Goal: Information Seeking & Learning: Understand process/instructions

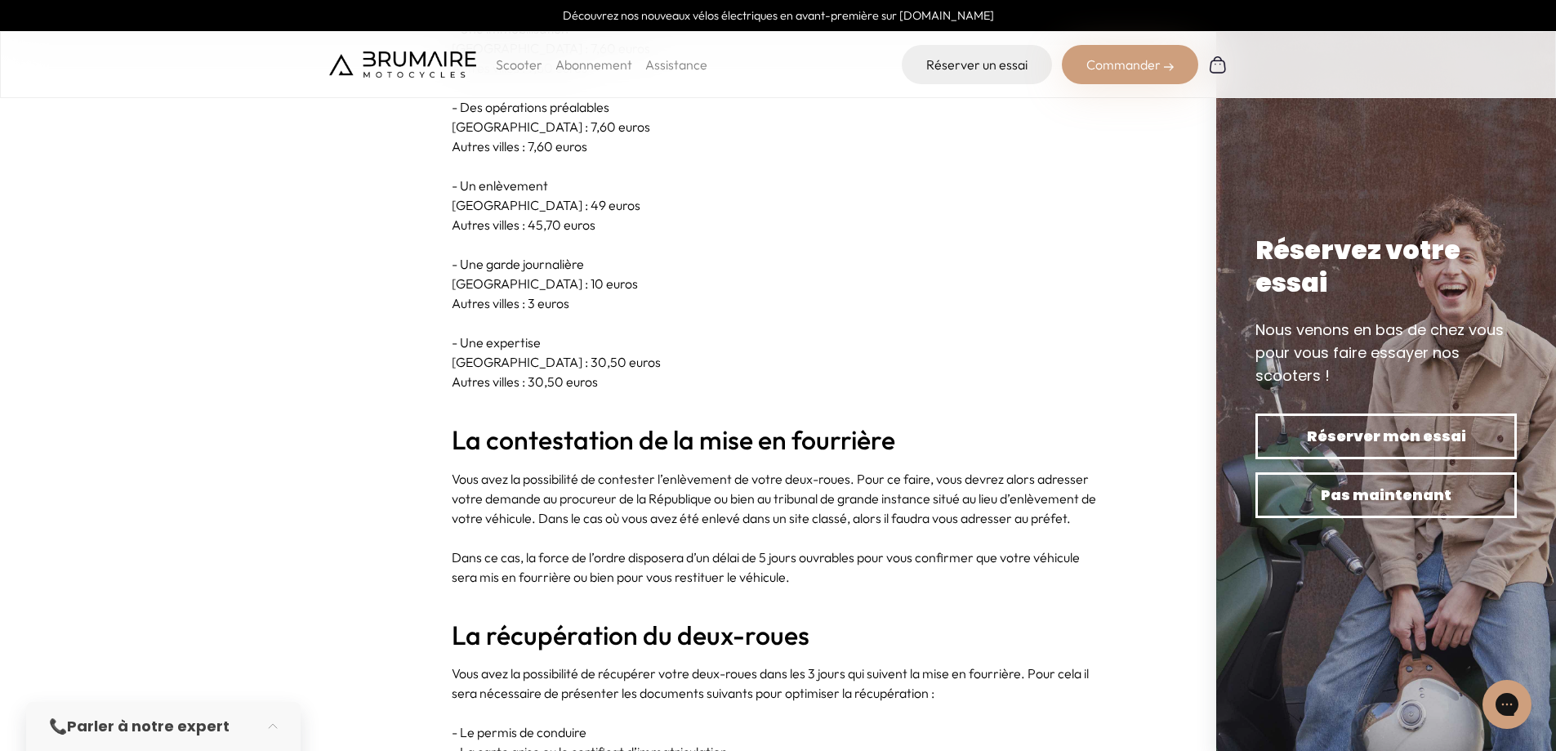
scroll to position [2696, 0]
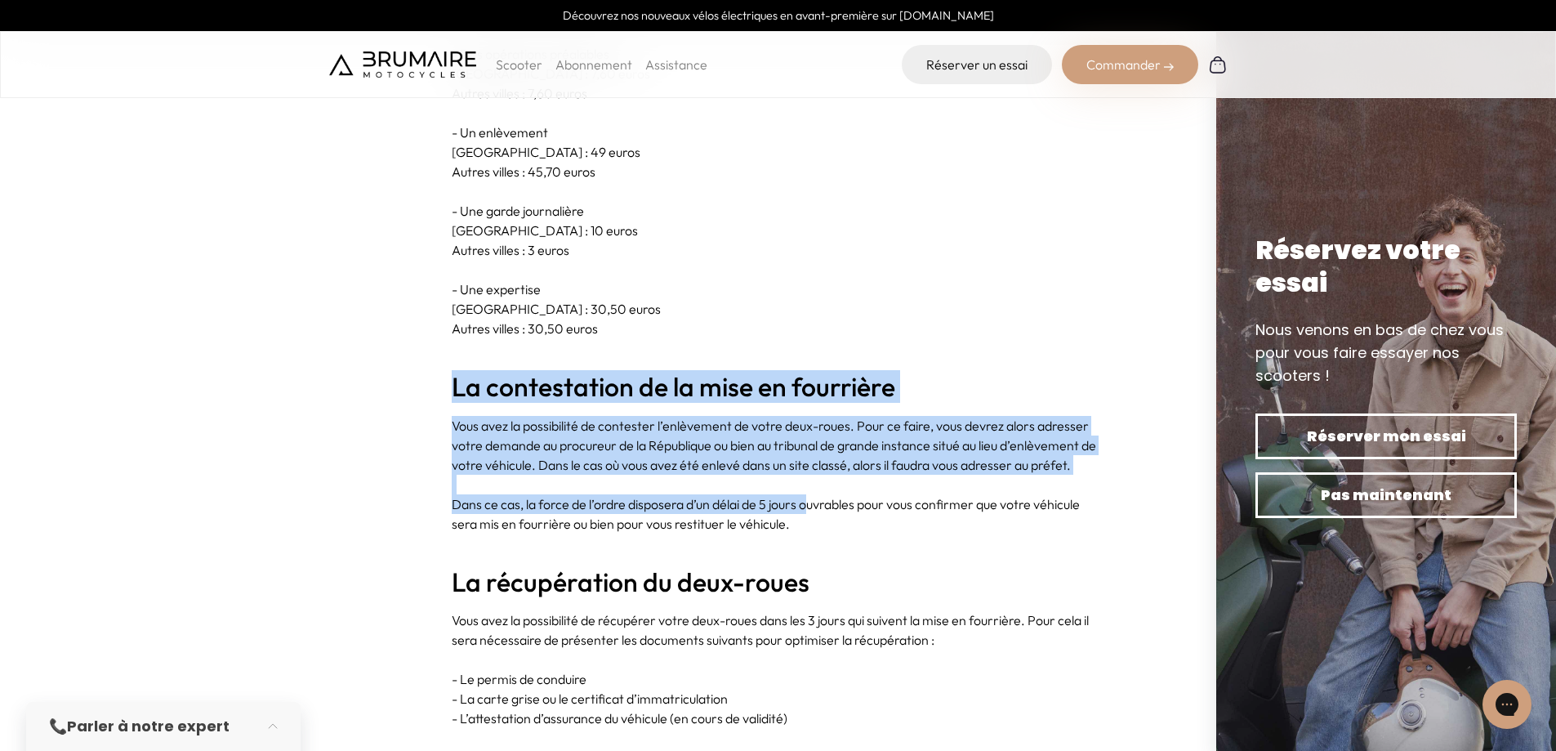
drag, startPoint x: 462, startPoint y: 371, endPoint x: 814, endPoint y: 475, distance: 367.1
click at [814, 475] on section "Les voitures ne sont pas les seules à être concernées par la mise en fourrière.…" at bounding box center [778, 332] width 1556 height 4660
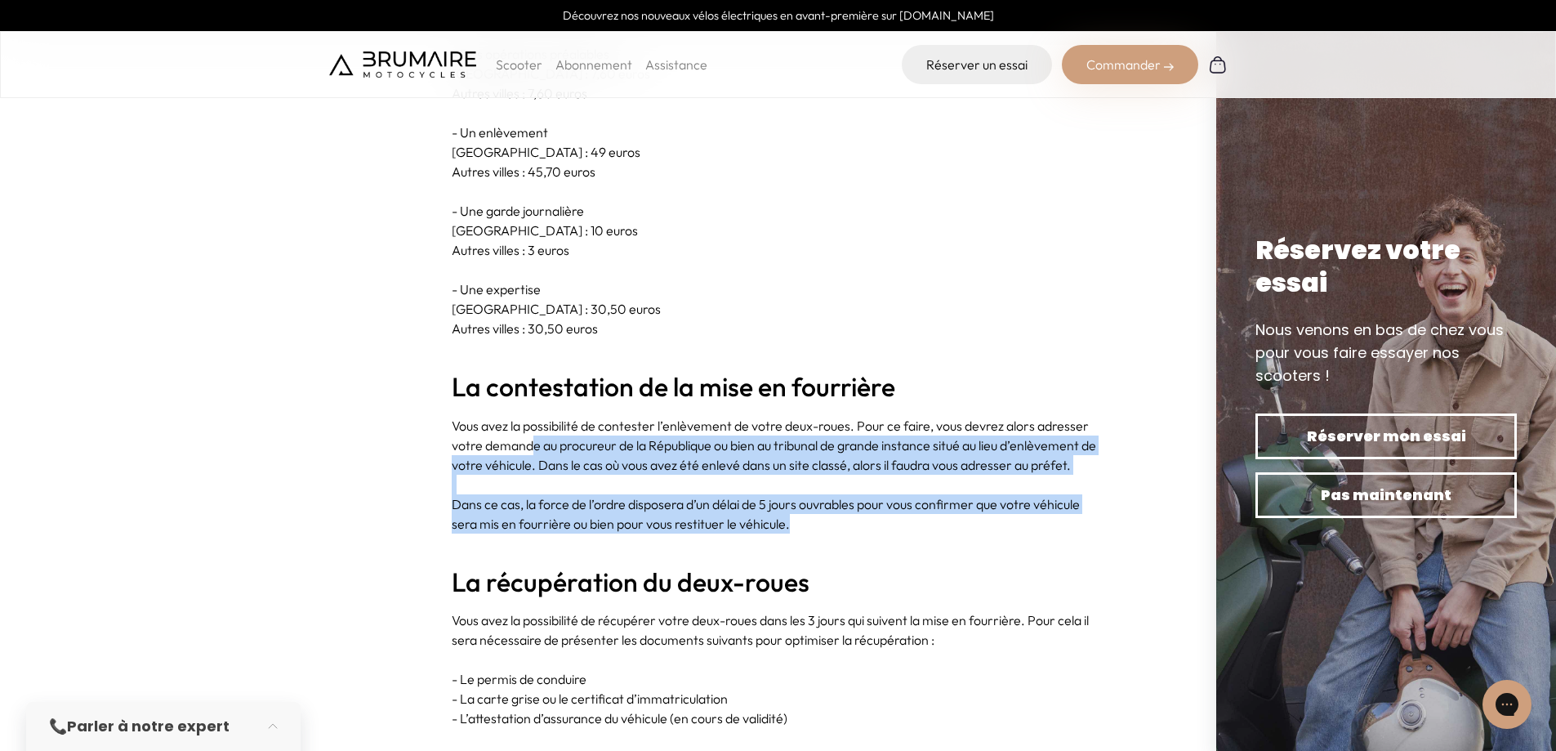
drag, startPoint x: 866, startPoint y: 503, endPoint x: 530, endPoint y: 422, distance: 345.4
click at [530, 422] on div "Les voitures ne sont pas les seules à être concernées par la mise en fourrière.…" at bounding box center [779, 332] width 654 height 4569
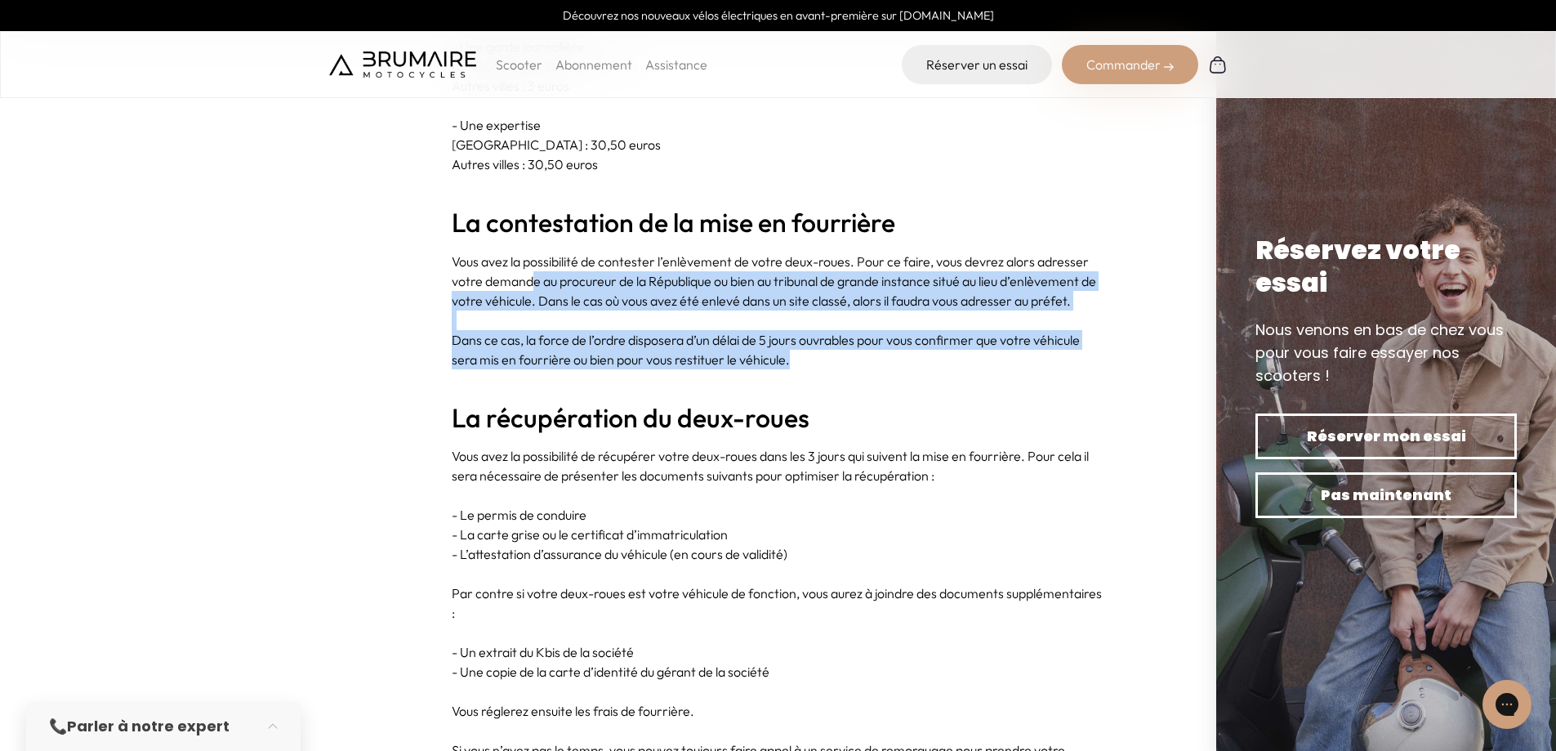
scroll to position [2860, 0]
click at [562, 311] on p at bounding box center [779, 321] width 654 height 20
drag, startPoint x: 512, startPoint y: 254, endPoint x: 811, endPoint y: 343, distance: 311.2
click at [811, 343] on div "Les voitures ne sont pas les seules à être concernées par la mise en fourrière.…" at bounding box center [779, 169] width 654 height 4569
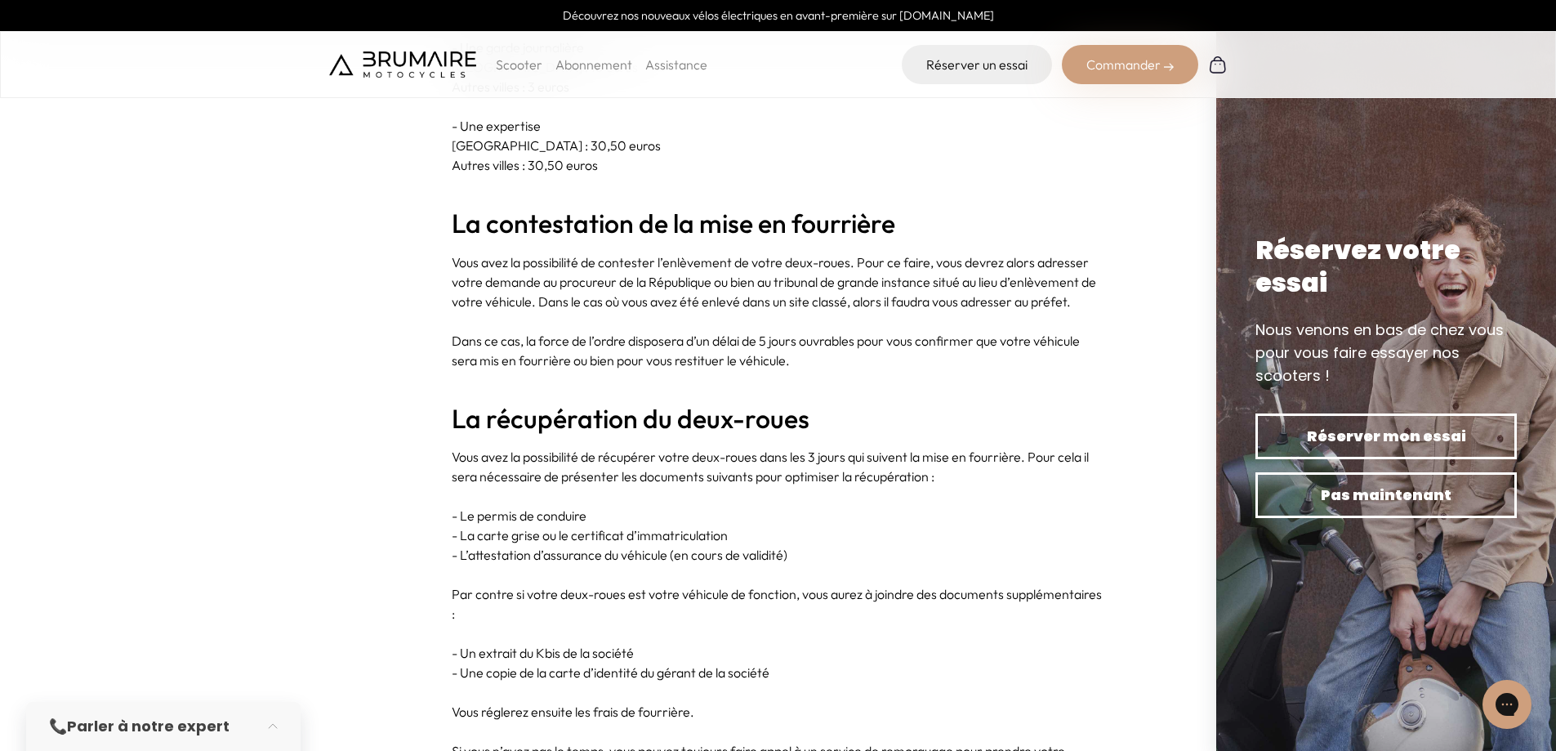
click at [816, 370] on p at bounding box center [779, 380] width 654 height 20
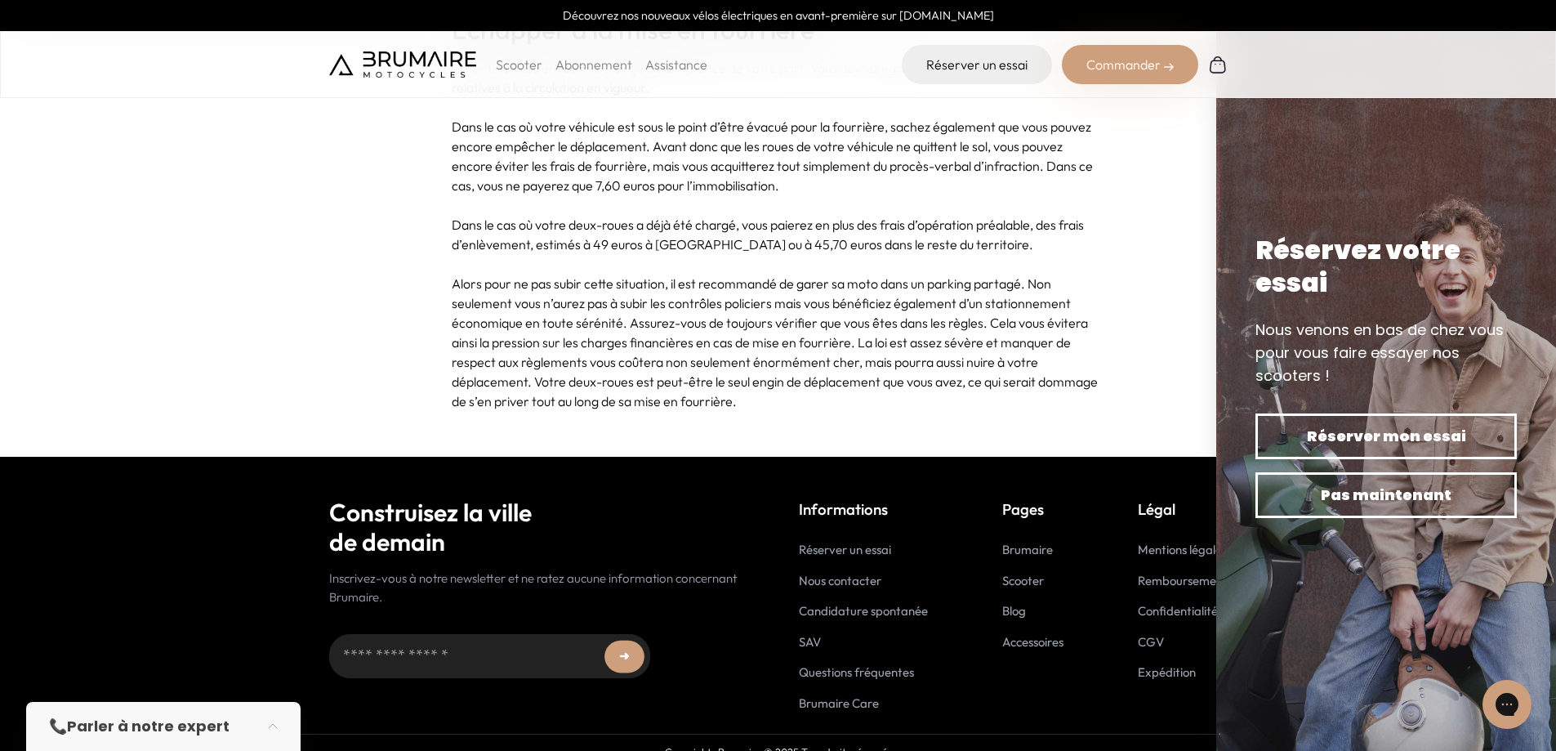
scroll to position [4821, 0]
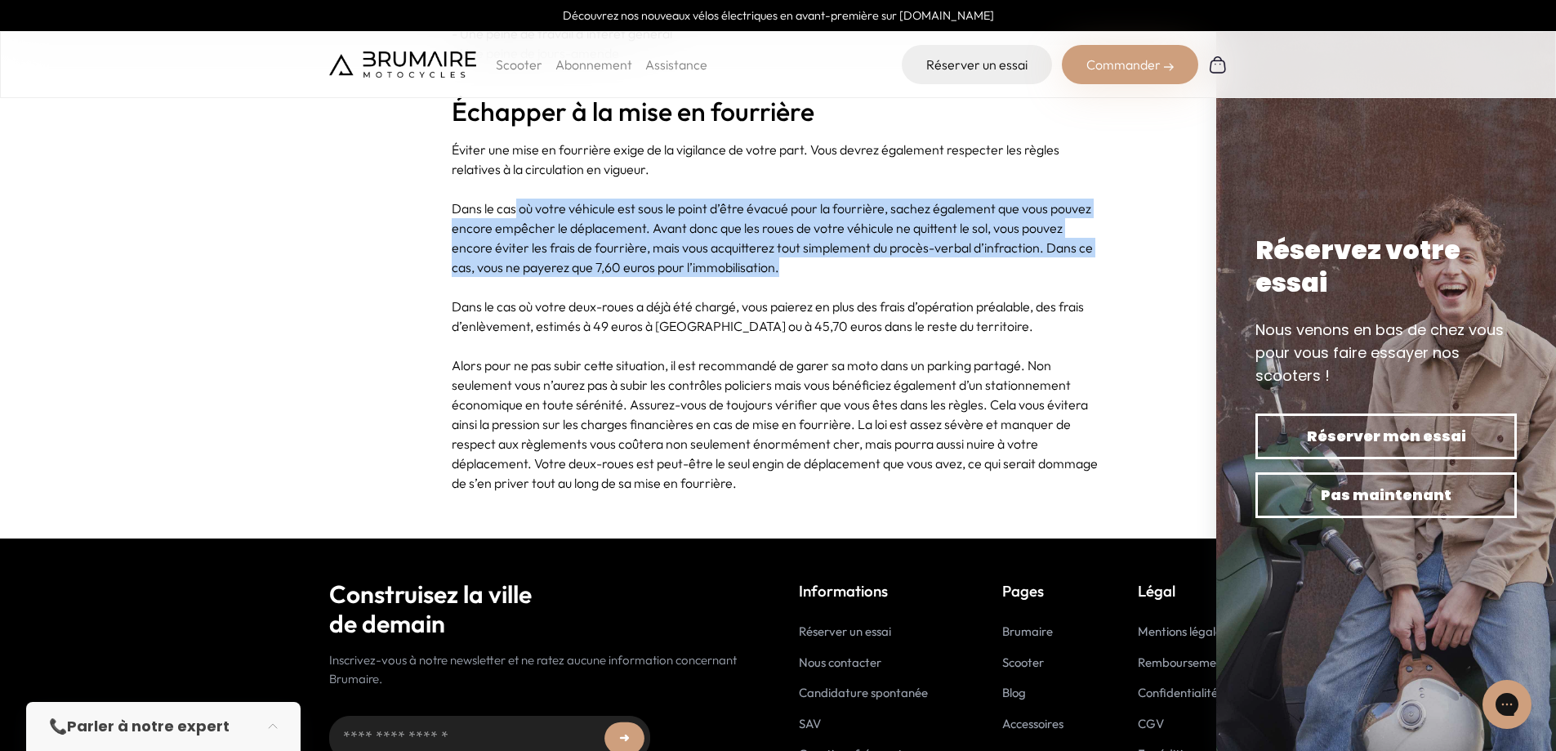
drag, startPoint x: 516, startPoint y: 195, endPoint x: 856, endPoint y: 247, distance: 343.8
click at [856, 247] on p "Dans le cas où votre véhicule est sous le point d’être évacué pour la fourrière…" at bounding box center [779, 238] width 654 height 78
click at [856, 254] on p "Dans le cas où votre véhicule est sous le point d’être évacué pour la fourrière…" at bounding box center [779, 238] width 654 height 78
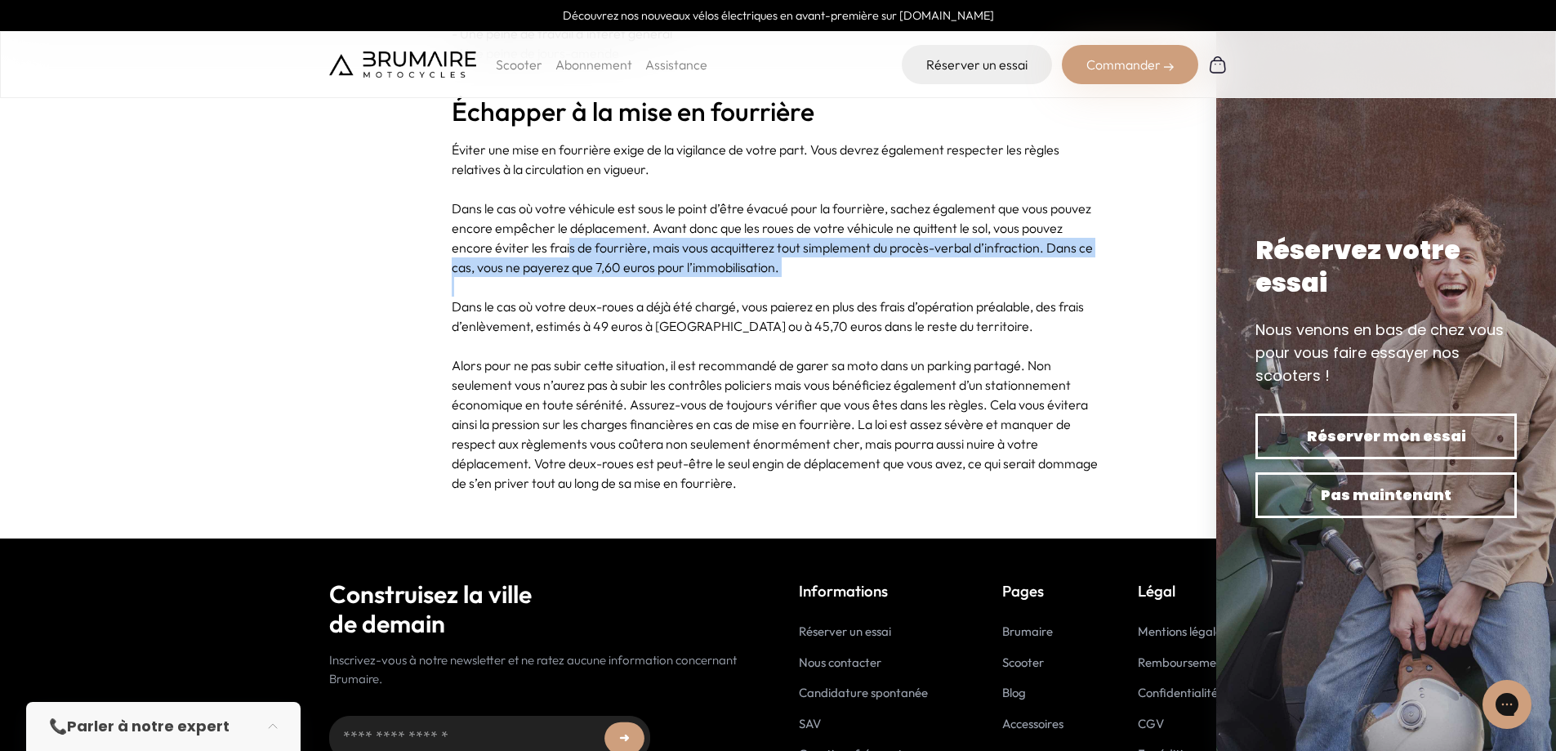
drag, startPoint x: 803, startPoint y: 262, endPoint x: 569, endPoint y: 231, distance: 236.5
click at [581, 277] on p at bounding box center [779, 287] width 654 height 20
drag, startPoint x: 529, startPoint y: 230, endPoint x: 569, endPoint y: 266, distance: 53.8
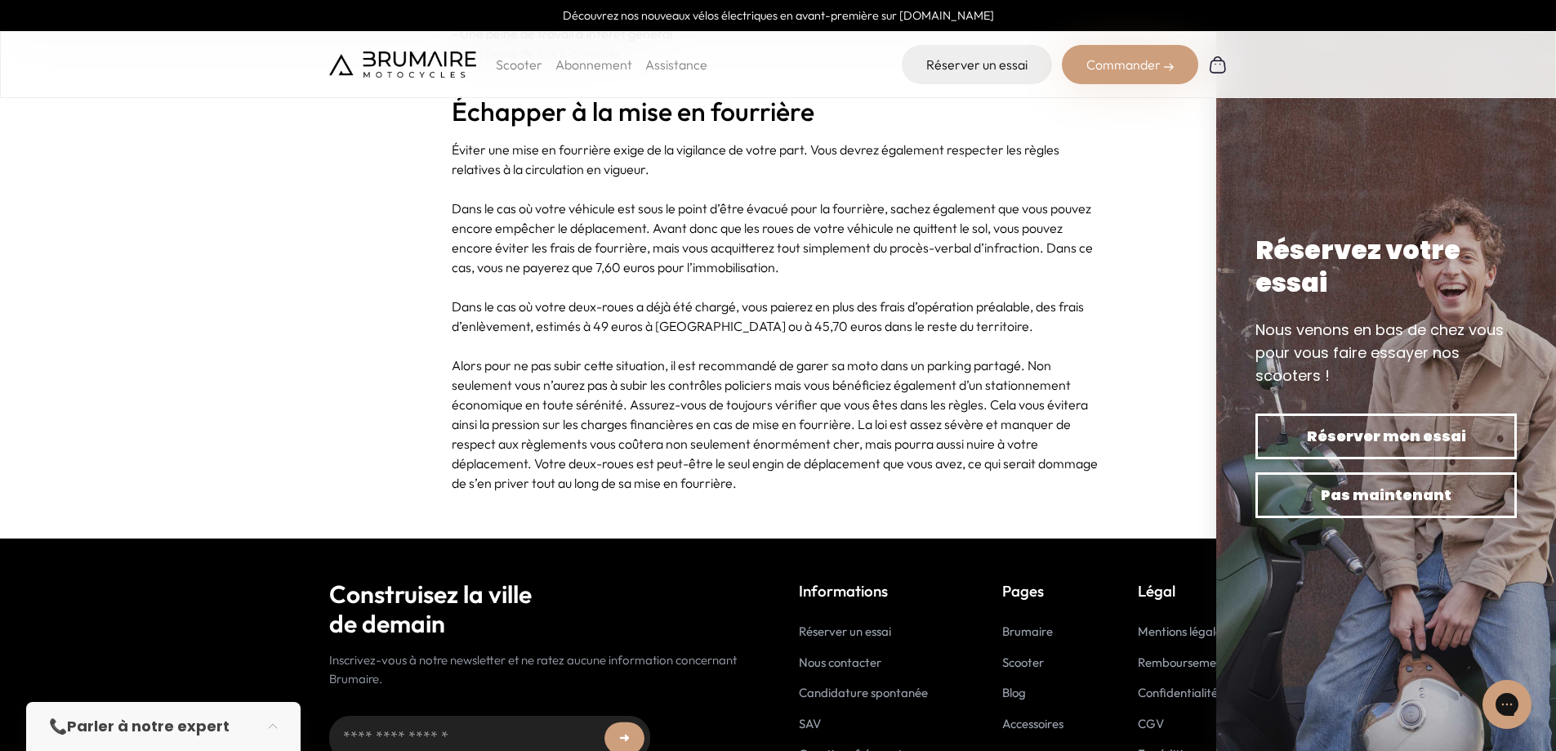
click at [577, 297] on p "Dans le cas où votre deux-roues a déjà été chargé, vous paierez en plus des fra…" at bounding box center [779, 316] width 654 height 39
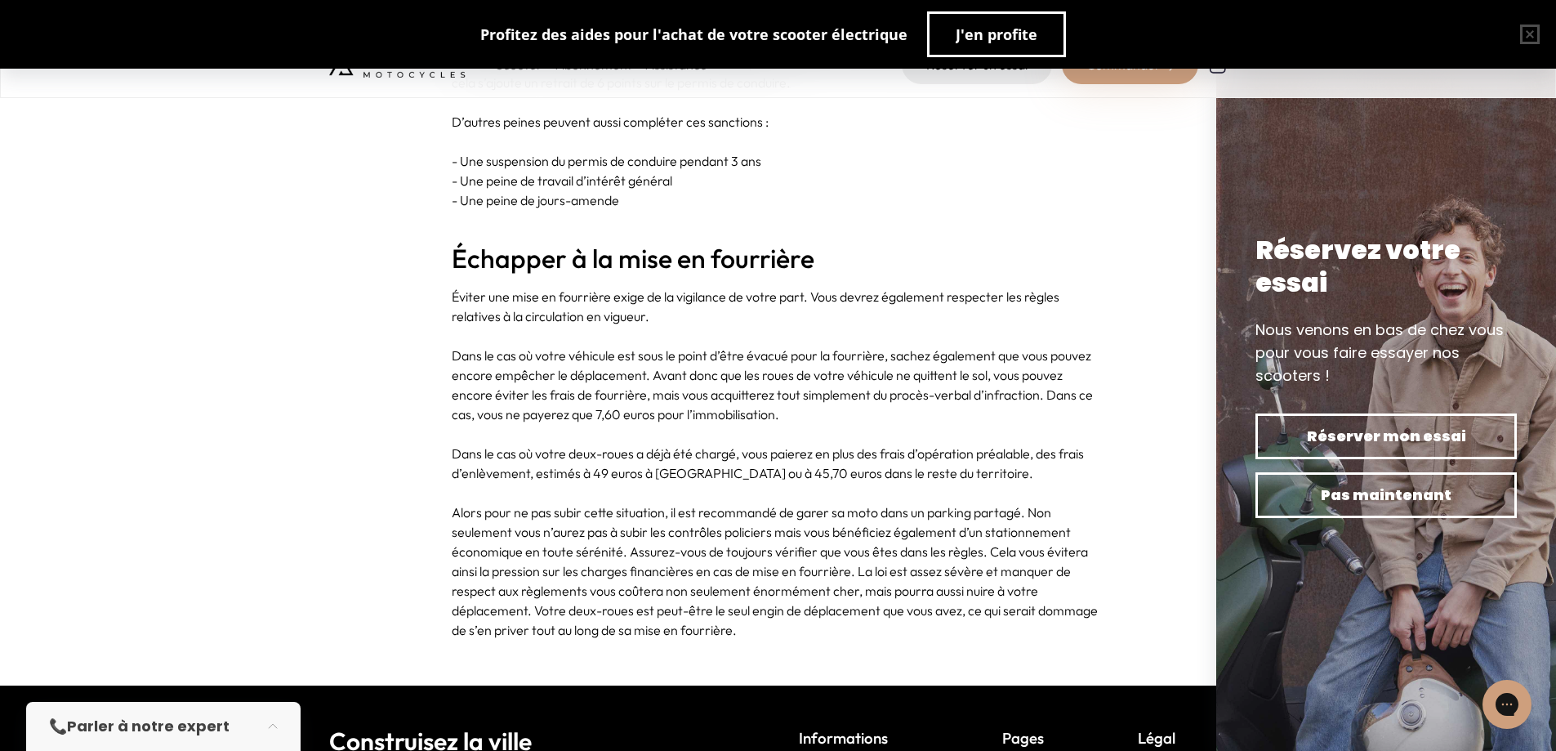
scroll to position [4412, 0]
